Goal: Task Accomplishment & Management: Use online tool/utility

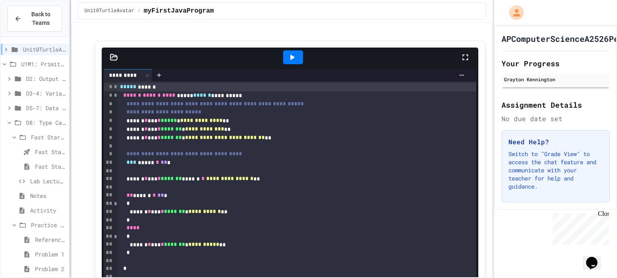
click at [71, 73] on div at bounding box center [71, 139] width 2 height 278
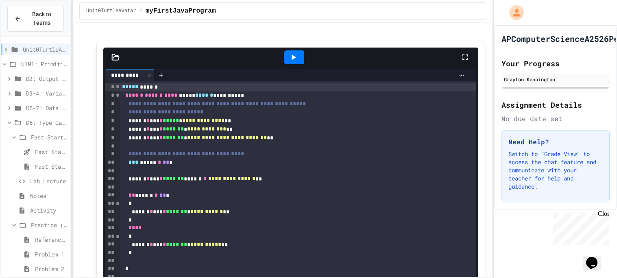
scroll to position [226, 0]
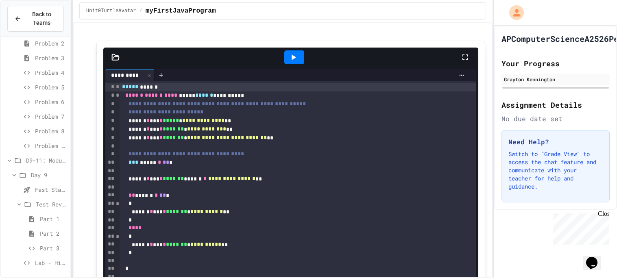
click at [28, 260] on icon at bounding box center [27, 263] width 10 height 7
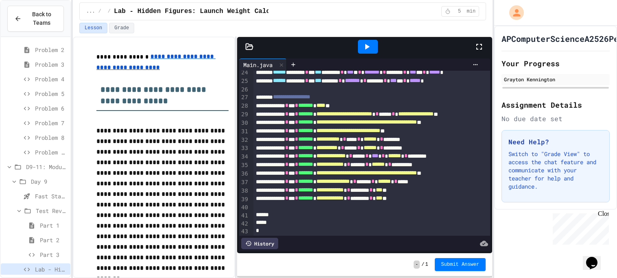
scroll to position [199, 0]
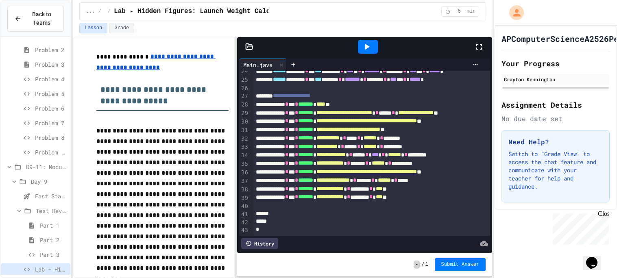
click at [374, 45] on div at bounding box center [368, 47] width 20 height 14
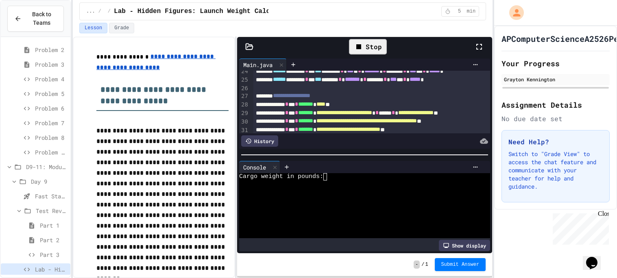
click at [379, 41] on div "Stop" at bounding box center [368, 46] width 38 height 15
click at [373, 53] on div at bounding box center [368, 47] width 20 height 14
click at [344, 181] on div at bounding box center [360, 184] width 242 height 7
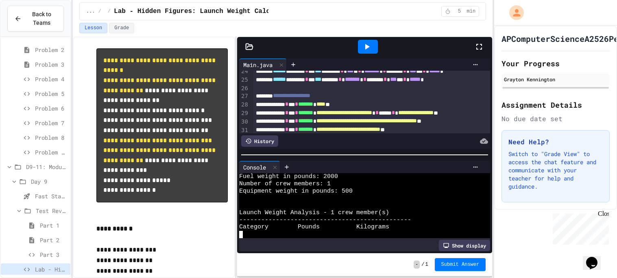
scroll to position [65, 0]
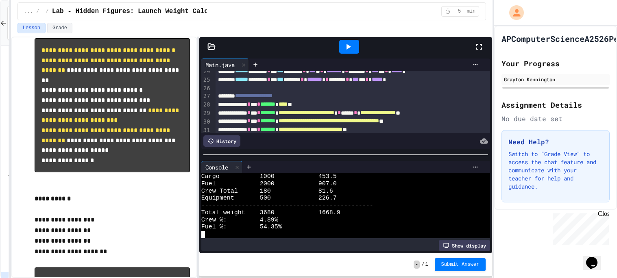
click at [0, 189] on div "**********" at bounding box center [308, 139] width 617 height 278
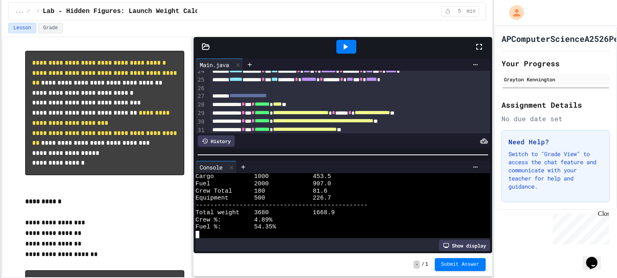
scroll to position [1017, 0]
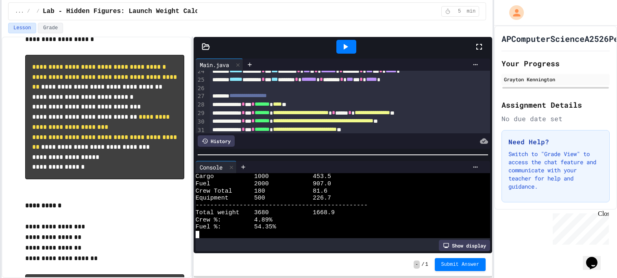
click at [180, 179] on pre "**********" at bounding box center [104, 117] width 159 height 124
